Goal: Transaction & Acquisition: Purchase product/service

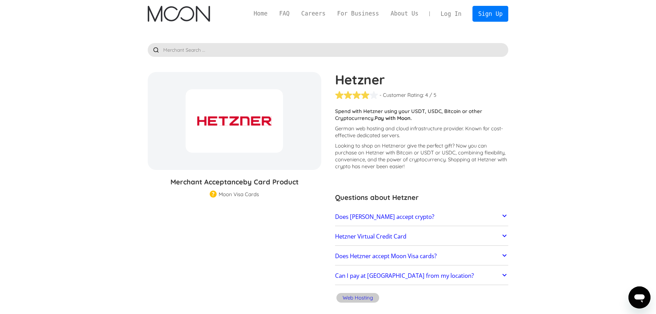
click at [194, 17] on img "home" at bounding box center [179, 14] width 62 height 16
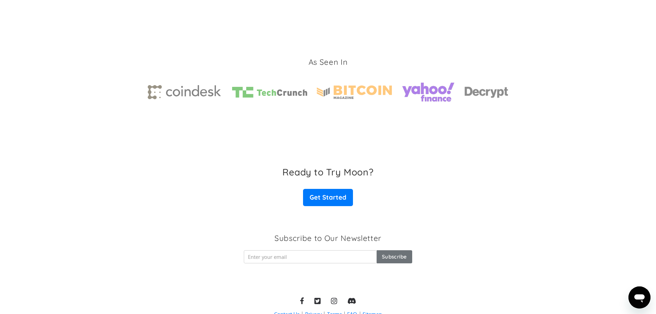
scroll to position [1035, 0]
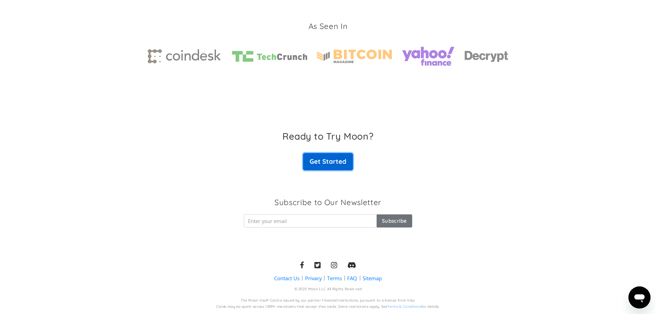
click at [333, 161] on link "Get Started" at bounding box center [328, 161] width 50 height 17
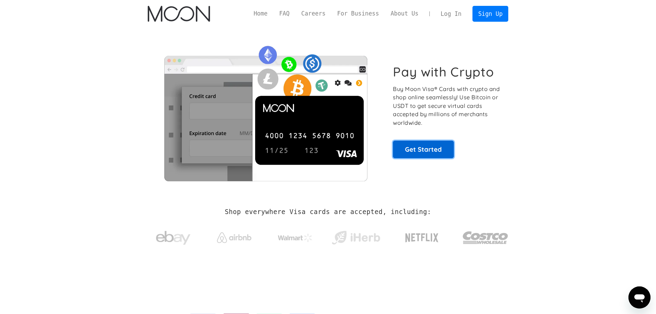
click at [420, 154] on link "Get Started" at bounding box center [423, 149] width 61 height 17
click at [271, 12] on link "Home" at bounding box center [260, 13] width 25 height 9
click at [417, 150] on link "Get Started" at bounding box center [423, 149] width 61 height 17
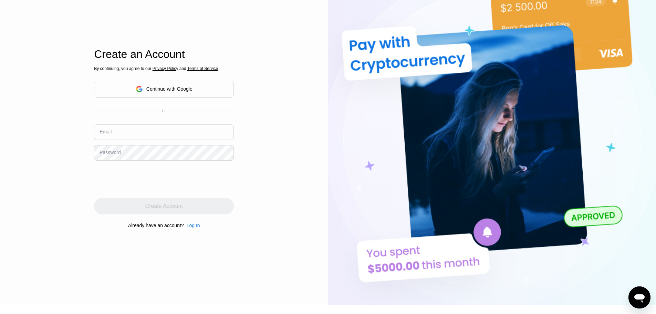
scroll to position [34, 0]
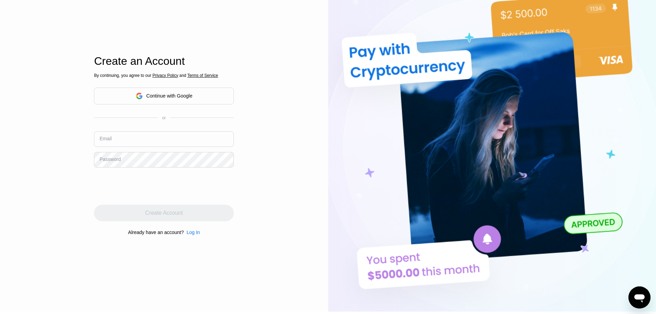
click at [179, 98] on div "Continue with Google" at bounding box center [169, 96] width 46 height 6
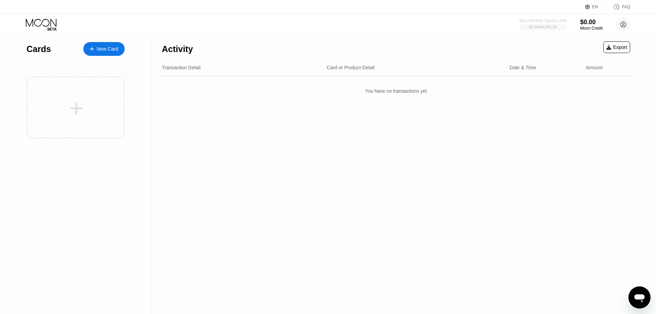
click at [554, 23] on div "$0.00 / $4,000.00" at bounding box center [543, 27] width 48 height 8
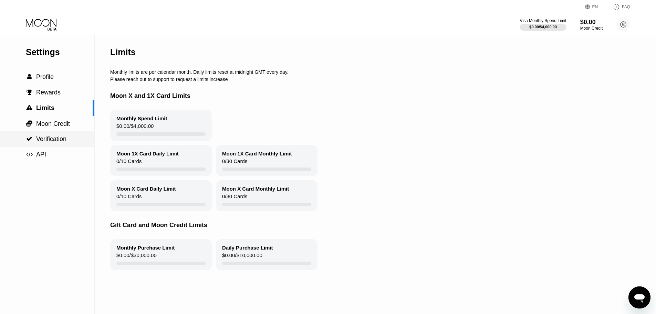
click at [61, 141] on span "Verification" at bounding box center [51, 138] width 30 height 7
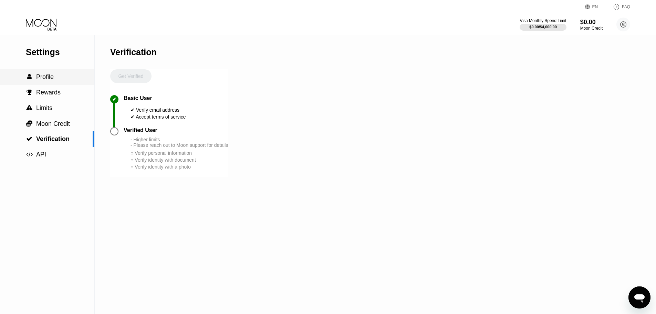
click at [44, 76] on span "Profile" at bounding box center [45, 76] width 18 height 7
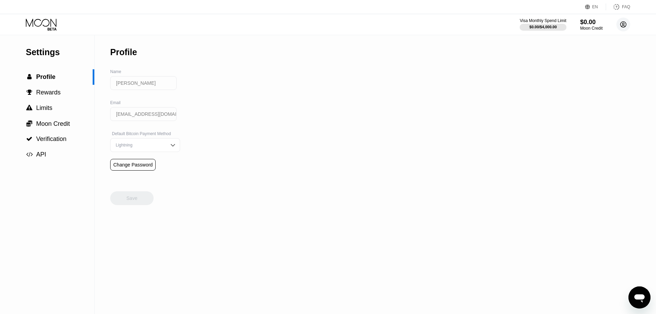
click at [623, 24] on circle at bounding box center [624, 25] width 14 height 14
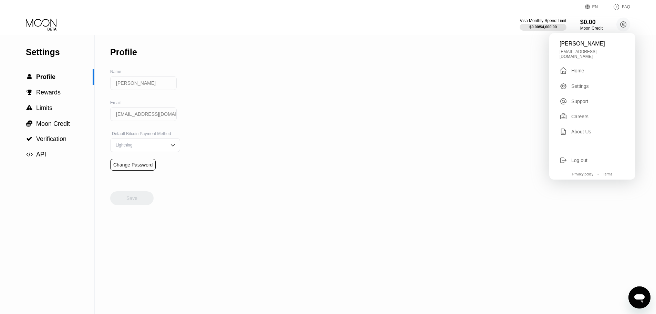
click at [581, 83] on div "Settings" at bounding box center [580, 86] width 18 height 6
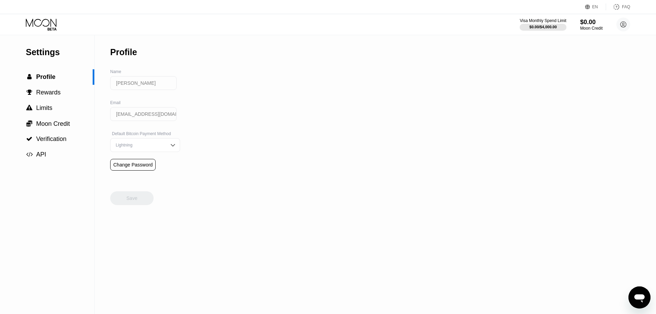
click at [149, 117] on input "[EMAIL_ADDRESS][DOMAIN_NAME]" at bounding box center [143, 114] width 66 height 14
click at [152, 80] on input "[PERSON_NAME]" at bounding box center [143, 83] width 66 height 14
click at [624, 24] on circle at bounding box center [624, 25] width 14 height 14
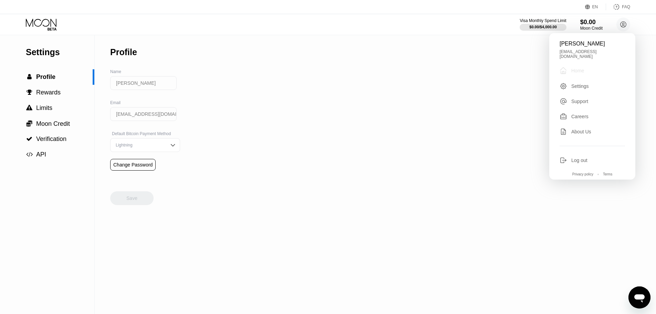
click at [577, 68] on div "Home" at bounding box center [577, 71] width 13 height 6
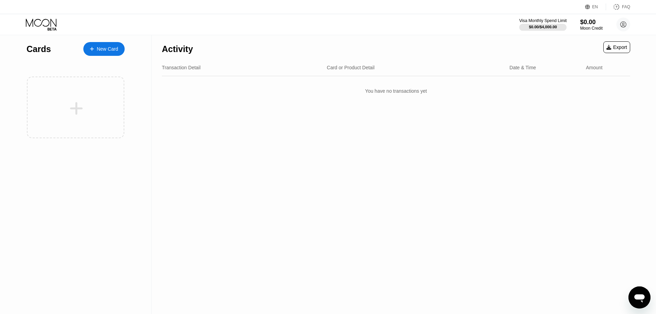
click at [544, 25] on div "$0.00 / $4,000.00" at bounding box center [543, 27] width 28 height 4
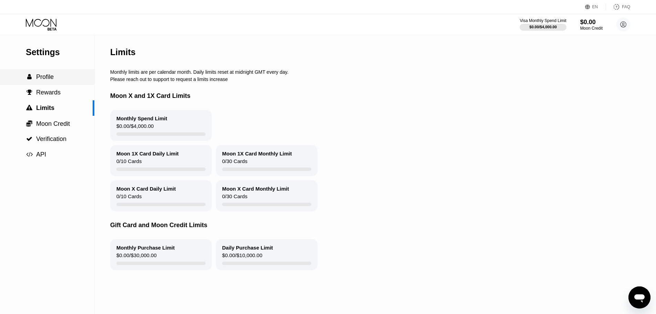
click at [46, 80] on span "Profile" at bounding box center [45, 76] width 18 height 7
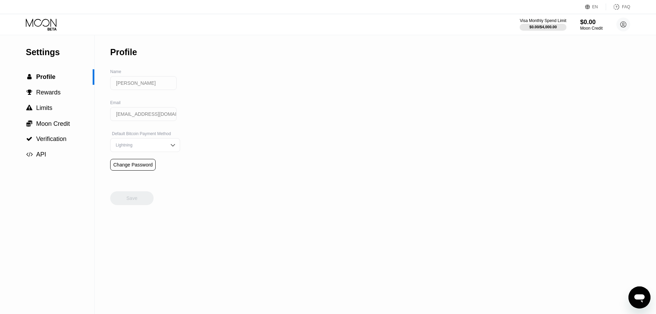
click at [132, 89] on input "[PERSON_NAME]" at bounding box center [143, 83] width 66 height 14
click at [131, 88] on input "[PERSON_NAME]" at bounding box center [143, 83] width 66 height 14
click at [145, 87] on input "[PERSON_NAME]" at bounding box center [143, 83] width 66 height 14
click at [126, 167] on div "Change Password" at bounding box center [132, 165] width 39 height 6
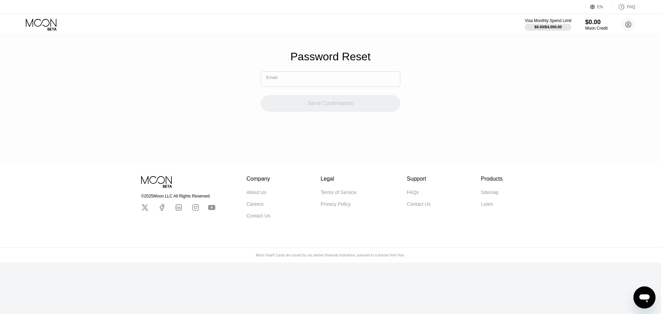
click at [347, 83] on input "text" at bounding box center [331, 78] width 140 height 15
click at [543, 23] on div "$0.00 / $4,000.00" at bounding box center [549, 27] width 48 height 8
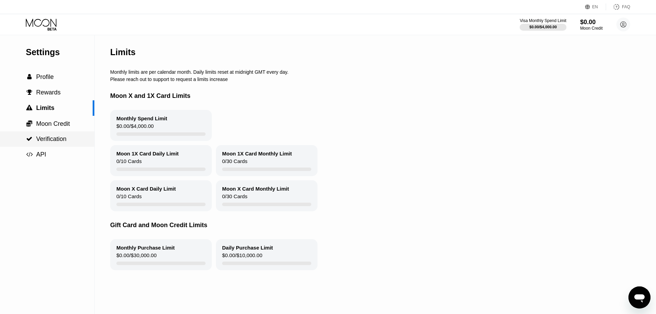
click at [45, 142] on span "Verification" at bounding box center [51, 138] width 30 height 7
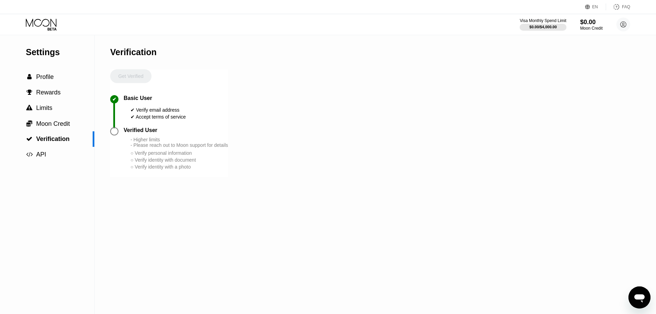
click at [115, 135] on div at bounding box center [114, 131] width 8 height 8
click at [148, 147] on div "- Higher limits - Please reach out to Moon support for details" at bounding box center [179, 142] width 97 height 11
click at [147, 156] on div "○ Verify personal information" at bounding box center [179, 153] width 97 height 6
click at [626, 26] on icon at bounding box center [624, 25] width 6 height 6
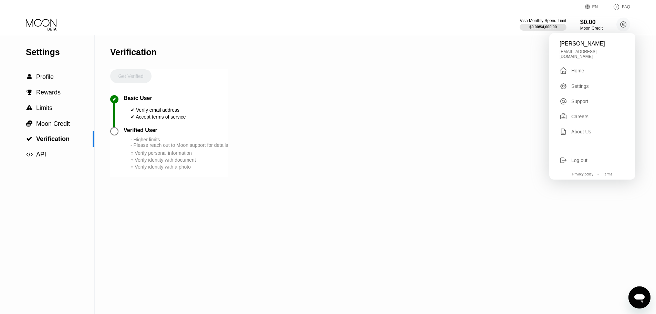
click at [576, 68] on div "Home" at bounding box center [577, 71] width 13 height 6
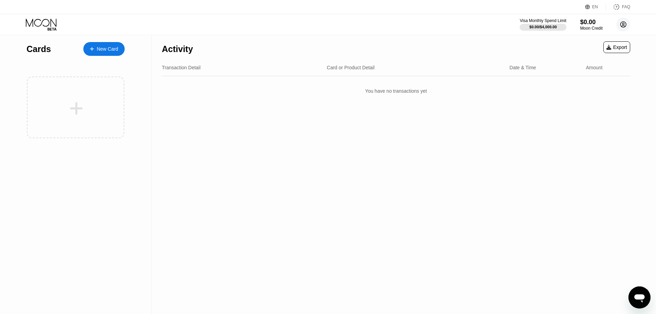
click at [620, 25] on circle at bounding box center [624, 25] width 14 height 14
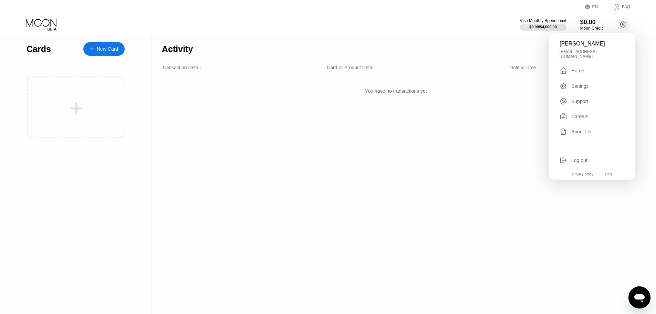
click at [579, 83] on div "Settings" at bounding box center [580, 86] width 18 height 6
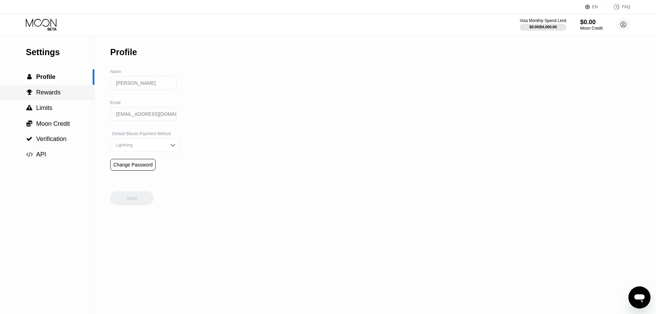
click at [39, 94] on span "Rewards" at bounding box center [48, 92] width 24 height 7
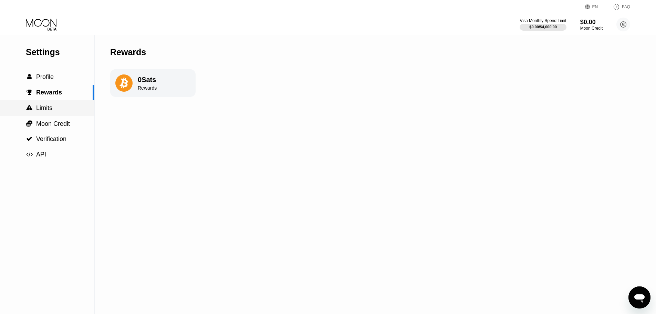
click at [46, 109] on span "Limits" at bounding box center [44, 107] width 16 height 7
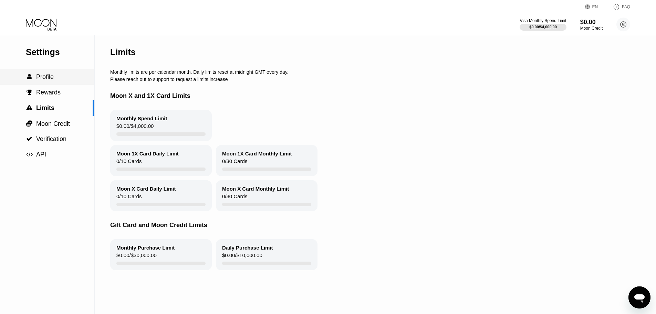
click at [37, 77] on span "Profile" at bounding box center [45, 76] width 18 height 7
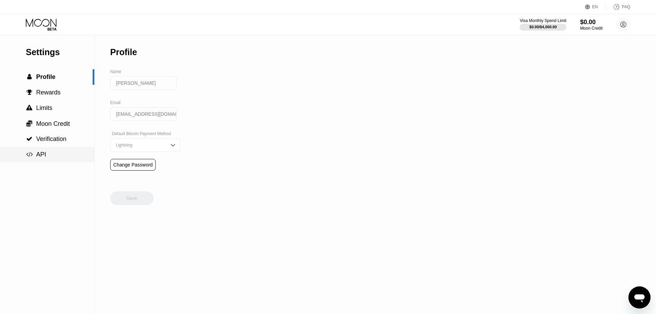
click at [48, 158] on div " API" at bounding box center [47, 154] width 94 height 7
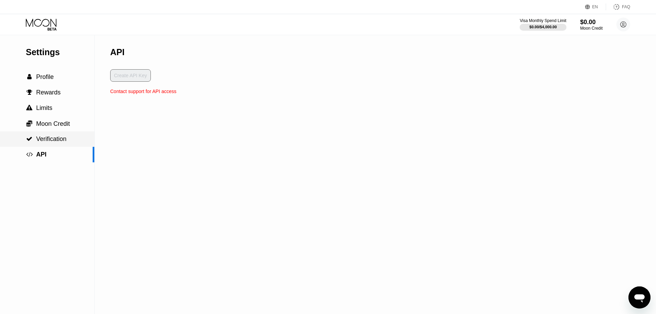
click at [59, 141] on span "Verification" at bounding box center [51, 138] width 30 height 7
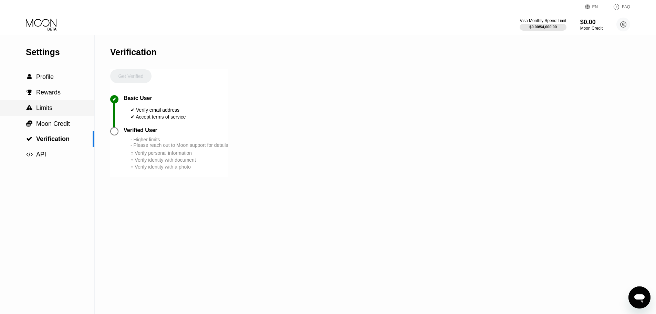
click at [64, 107] on div " Limits" at bounding box center [47, 107] width 94 height 7
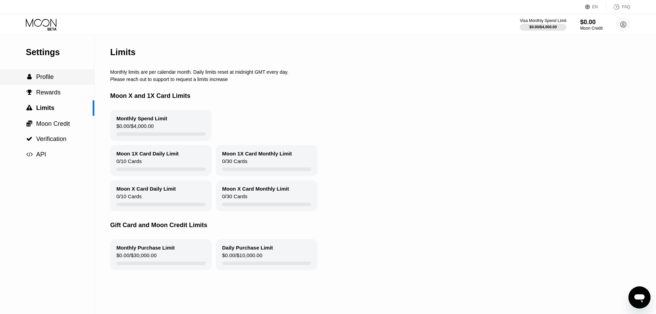
click at [69, 79] on div " Profile" at bounding box center [47, 76] width 94 height 7
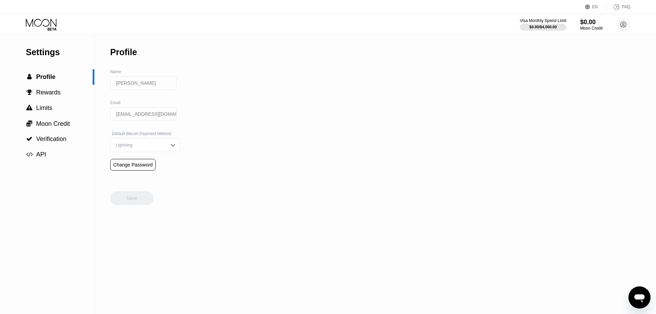
click at [51, 25] on icon at bounding box center [41, 23] width 31 height 8
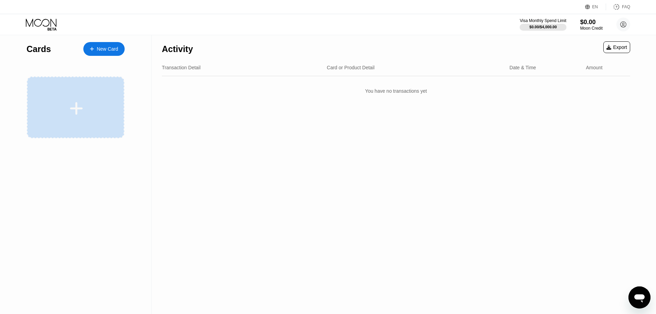
click at [79, 116] on div at bounding box center [75, 107] width 97 height 62
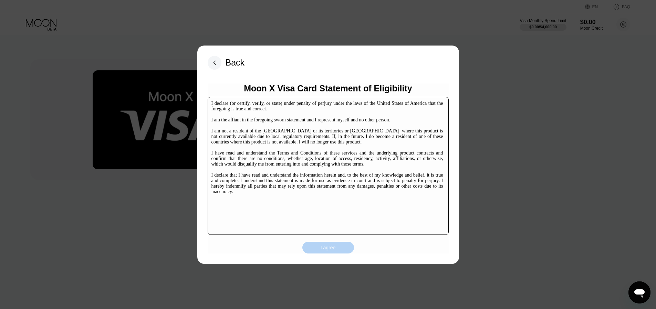
click at [324, 250] on div "I agree" at bounding box center [328, 247] width 15 height 6
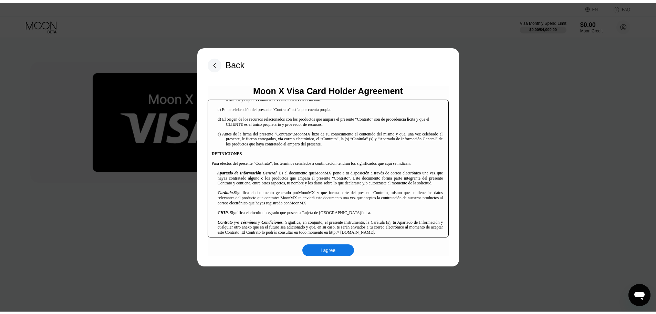
scroll to position [207, 0]
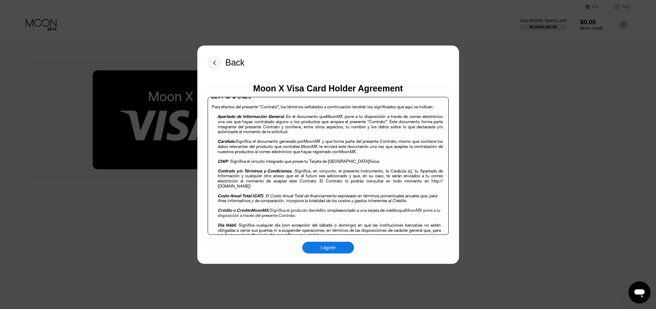
click at [344, 242] on div "I agree" at bounding box center [328, 247] width 52 height 12
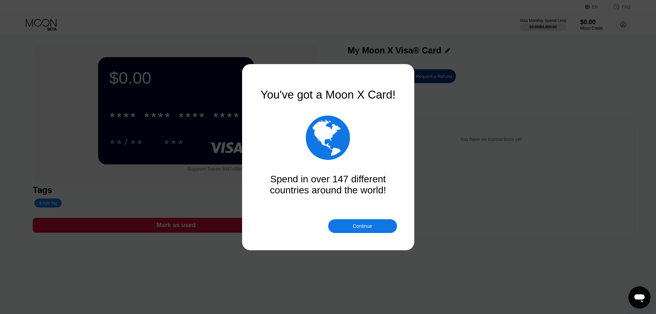
click at [361, 224] on div "Continue" at bounding box center [362, 226] width 19 height 6
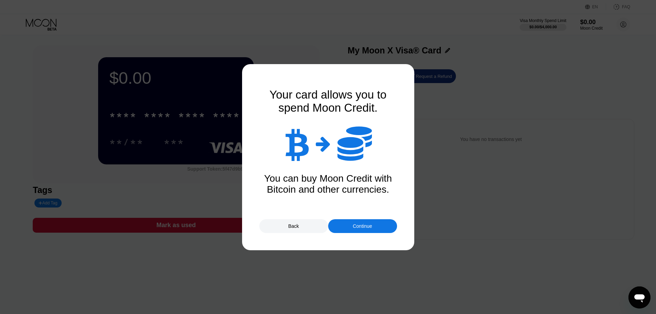
click at [376, 225] on div "Continue" at bounding box center [362, 226] width 69 height 14
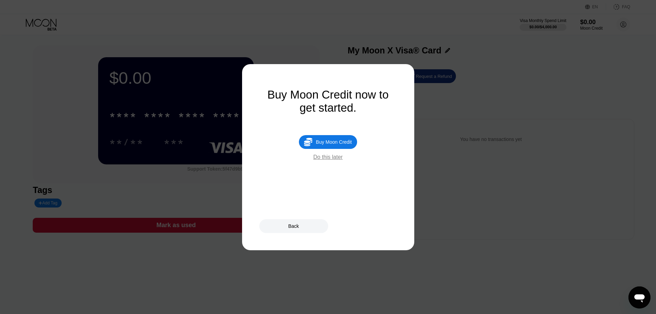
click at [328, 145] on div "Buy Moon Credit" at bounding box center [334, 142] width 36 height 6
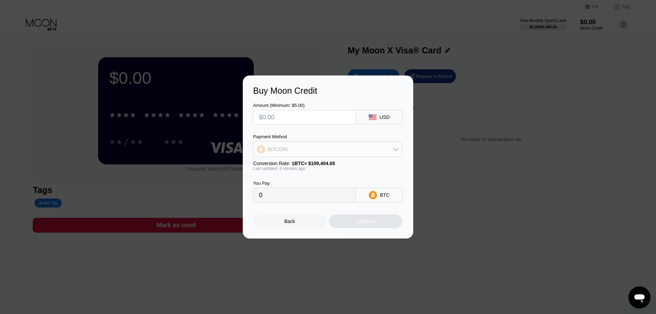
click at [335, 156] on div "BITCOIN" at bounding box center [328, 149] width 148 height 14
click at [316, 184] on div "USDT on TRON" at bounding box center [332, 183] width 130 height 6
type input "0.00"
click at [309, 115] on input "text" at bounding box center [304, 117] width 91 height 14
type input "$5"
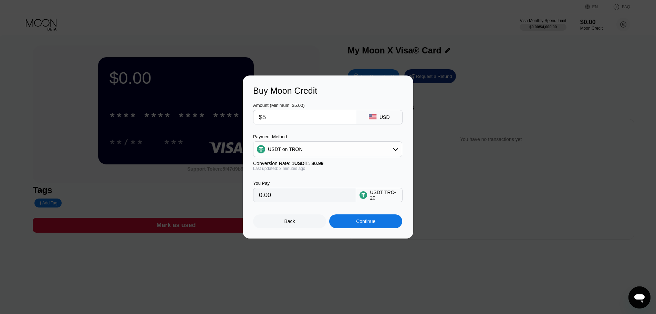
type input "5.05"
type input "$5"
click at [341, 126] on div "Amount (Minimum: $5.00) $5 USD Payment Method USDT on TRON Conversion Rate: 1 U…" at bounding box center [328, 149] width 150 height 106
click at [288, 196] on input "5.05" at bounding box center [304, 195] width 91 height 14
click at [275, 197] on input "5.05" at bounding box center [304, 195] width 91 height 14
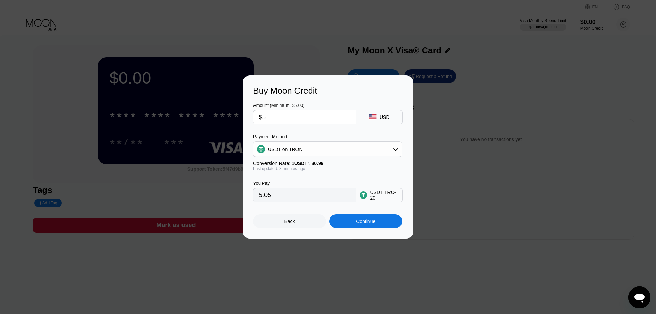
click at [262, 197] on input "5.05" at bounding box center [304, 195] width 91 height 14
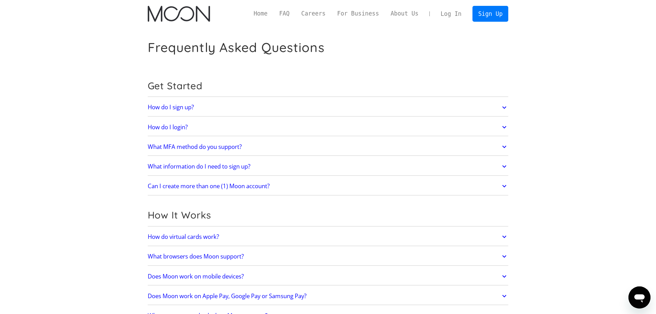
click at [294, 166] on link "What information do I need to sign up?" at bounding box center [328, 166] width 361 height 14
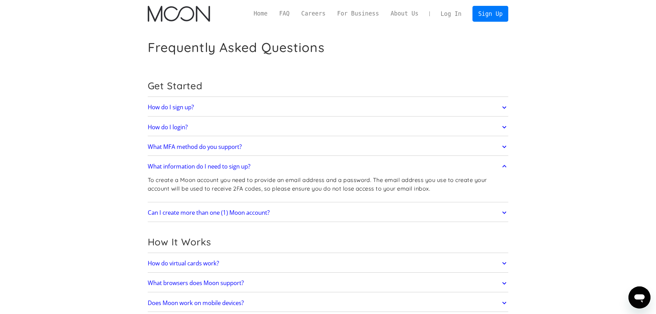
click at [294, 166] on link "What information do I need to sign up?" at bounding box center [328, 166] width 361 height 14
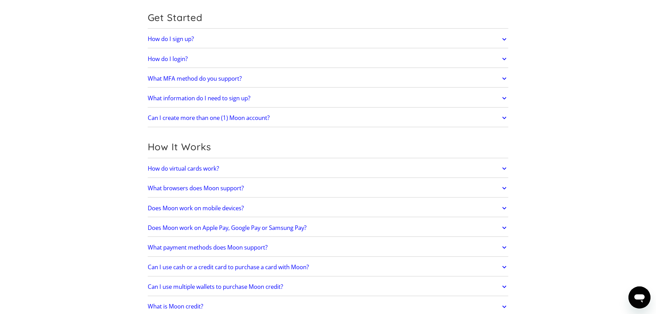
scroll to position [69, 0]
click at [303, 108] on div "How do I sign up? Head to paywithmoon.com/signup to get started. How do I login…" at bounding box center [328, 78] width 361 height 97
click at [303, 115] on link "Can I create more than one (1) Moon account?" at bounding box center [328, 117] width 361 height 14
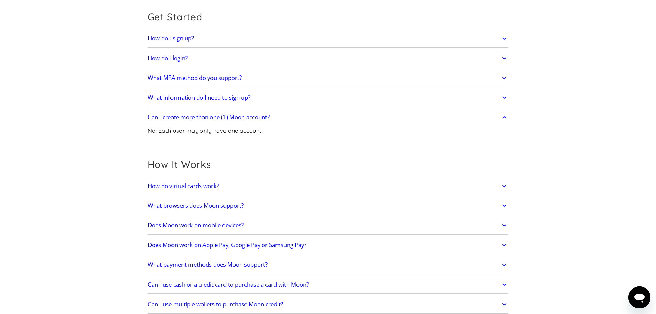
click at [304, 116] on link "Can I create more than one (1) Moon account?" at bounding box center [328, 117] width 361 height 14
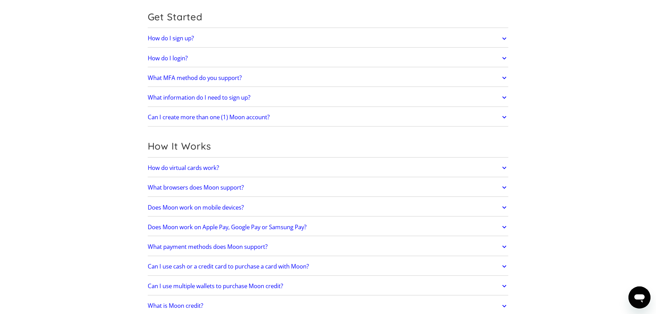
click at [285, 168] on link "How do virtual cards work?" at bounding box center [328, 168] width 361 height 14
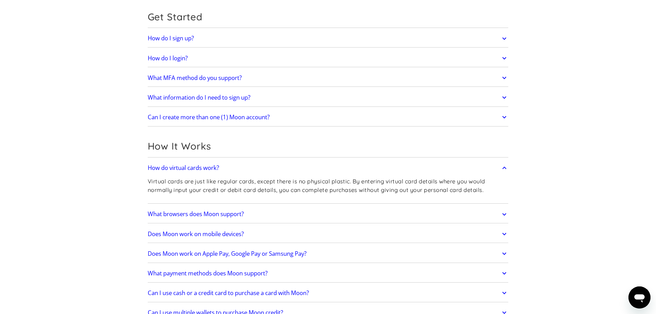
click at [304, 167] on link "How do virtual cards work?" at bounding box center [328, 168] width 361 height 14
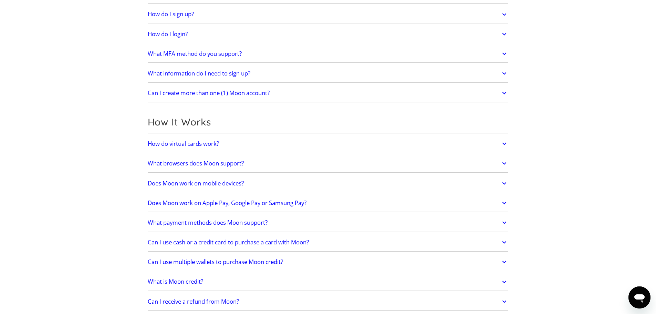
scroll to position [138, 0]
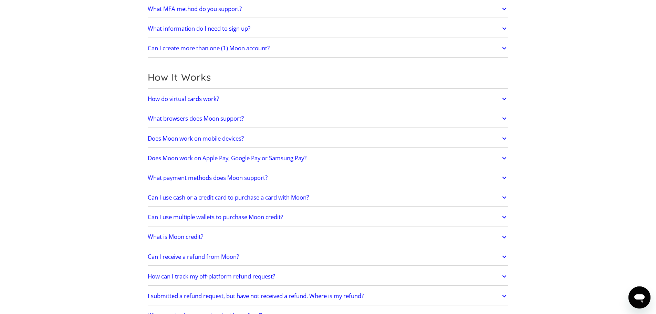
click at [289, 139] on link "Does Moon work on mobile devices?" at bounding box center [328, 138] width 361 height 14
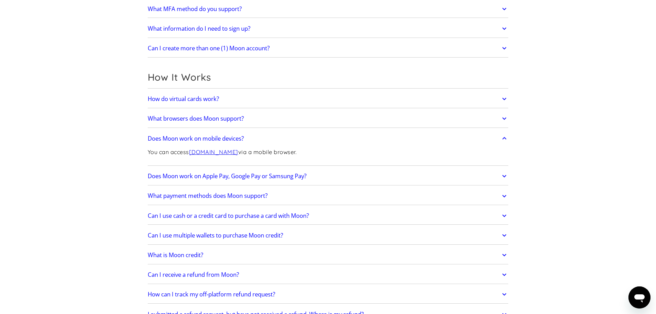
click at [291, 138] on link "Does Moon work on mobile devices?" at bounding box center [328, 138] width 361 height 14
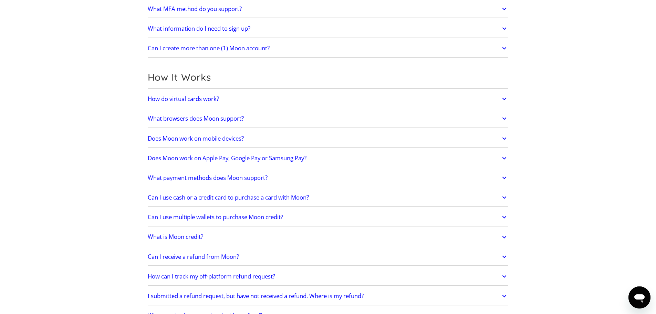
click at [301, 179] on link "What payment methods does Moon support?" at bounding box center [328, 177] width 361 height 14
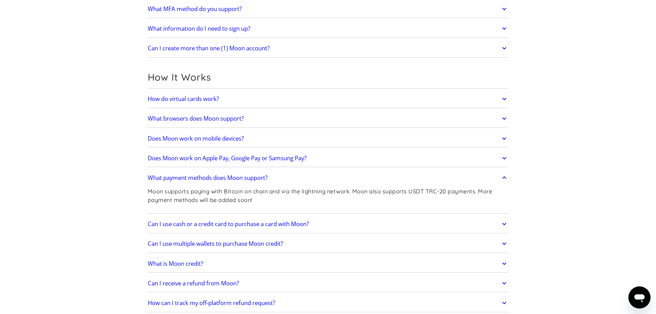
click at [301, 179] on link "What payment methods does Moon support?" at bounding box center [328, 177] width 361 height 14
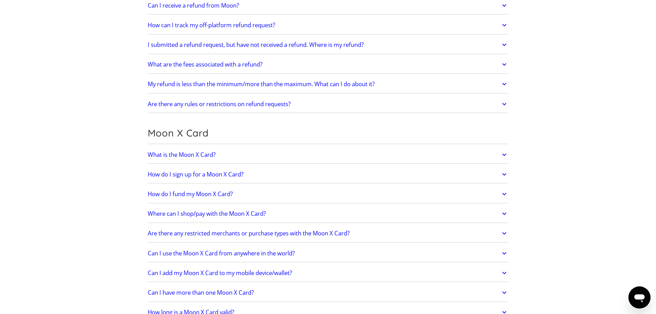
scroll to position [413, 0]
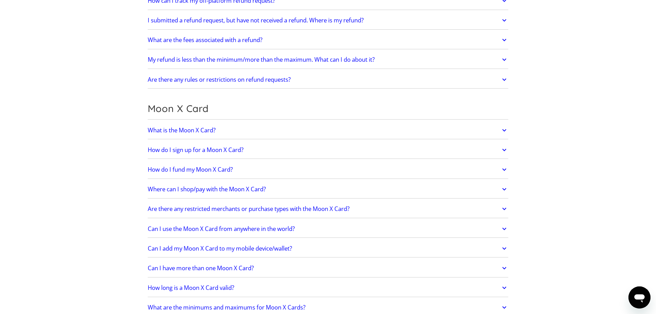
click at [281, 128] on link "What is the Moon X Card?" at bounding box center [328, 130] width 361 height 14
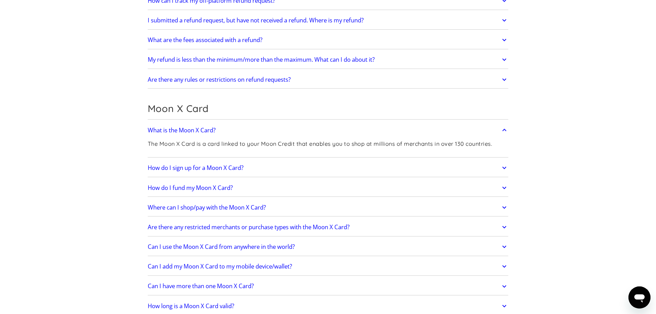
click at [281, 128] on link "What is the Moon X Card?" at bounding box center [328, 130] width 361 height 14
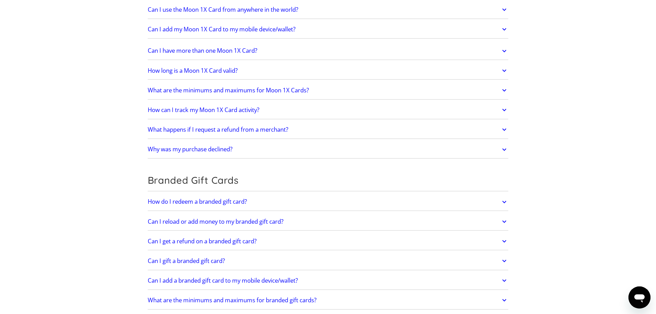
scroll to position [1208, 0]
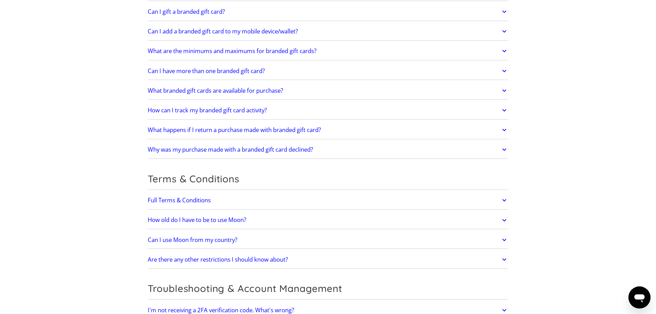
click at [301, 238] on link "Can I use Moon from my country?" at bounding box center [328, 239] width 361 height 14
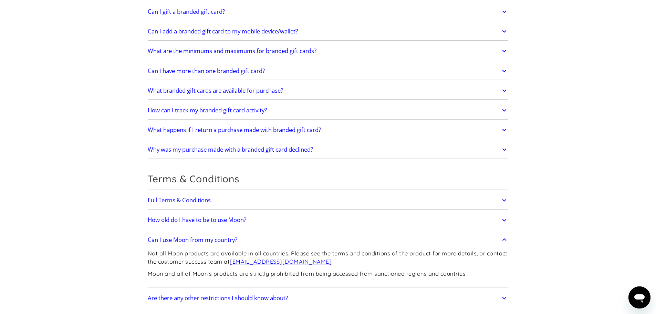
click at [324, 218] on link "How old do I have to be to use Moon?" at bounding box center [328, 220] width 361 height 14
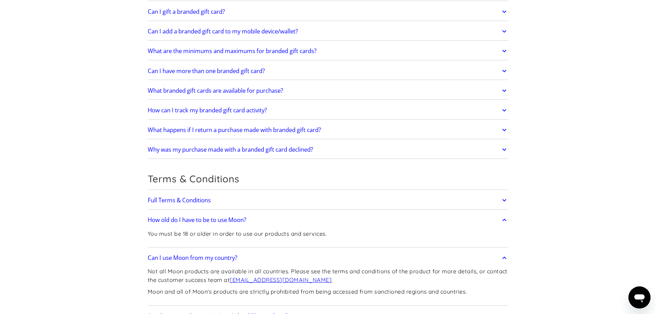
click at [324, 218] on link "How old do I have to be to use Moon?" at bounding box center [328, 220] width 361 height 14
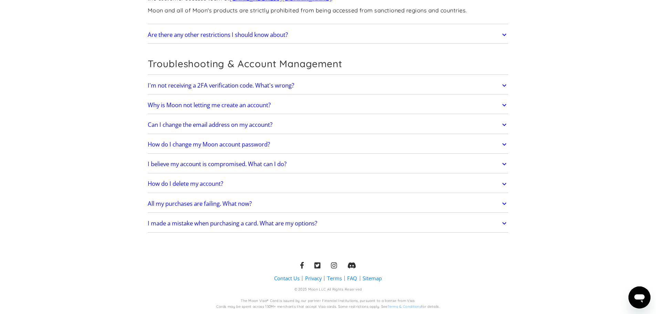
scroll to position [1230, 0]
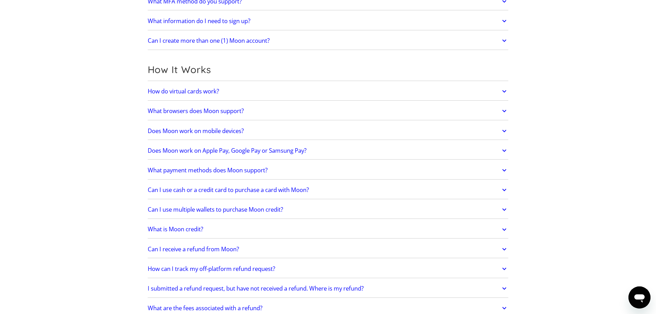
scroll to position [207, 0]
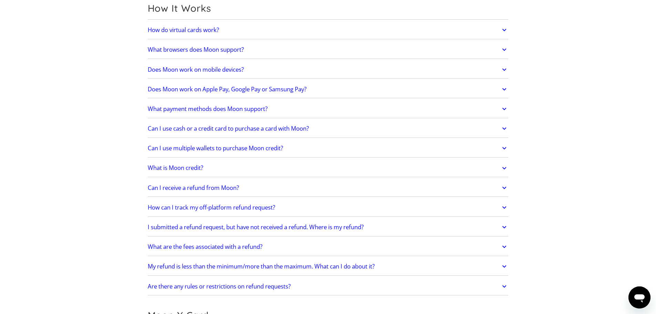
click at [311, 163] on link "What is Moon credit?" at bounding box center [328, 168] width 361 height 14
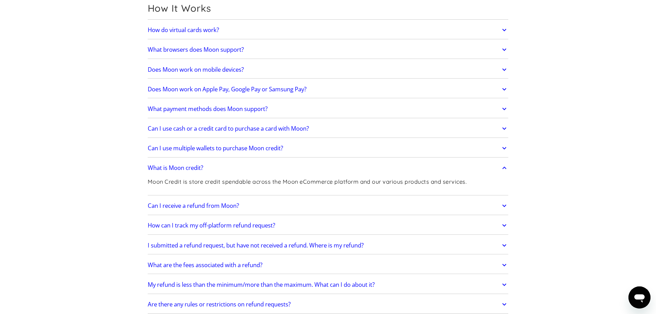
click at [313, 163] on link "What is Moon credit?" at bounding box center [328, 168] width 361 height 14
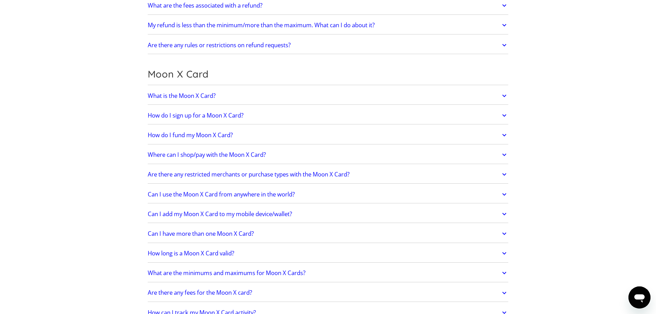
scroll to position [482, 0]
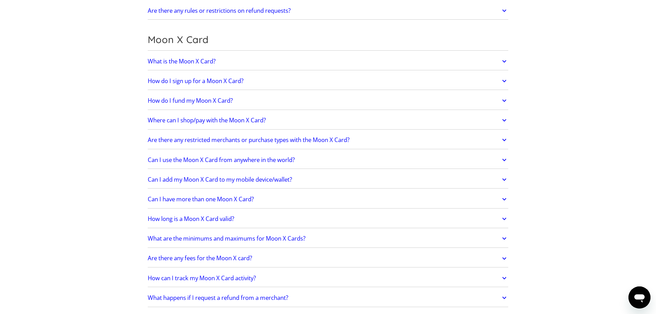
click at [289, 257] on link "Are there any fees for the Moon X card?" at bounding box center [328, 258] width 361 height 14
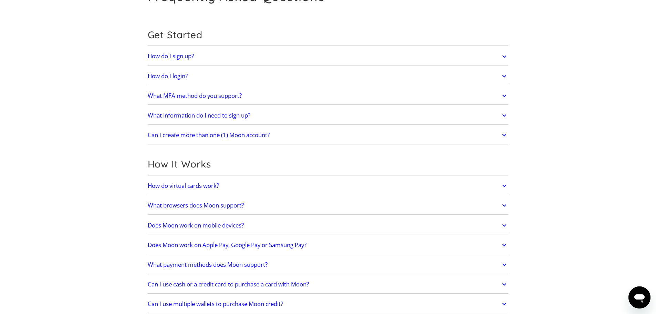
scroll to position [0, 0]
